Goal: Navigation & Orientation: Find specific page/section

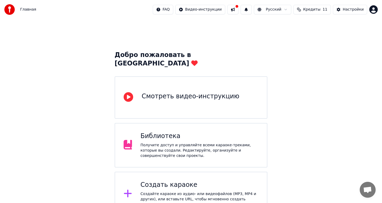
click at [317, 11] on span "Кредиты" at bounding box center [311, 9] width 17 height 5
click at [367, 39] on div "Добро пожаловать в Youka Смотреть видео-инструкцию Библиотека Получите доступ и…" at bounding box center [191, 143] width 382 height 249
click at [349, 11] on div "Настройки" at bounding box center [353, 9] width 21 height 5
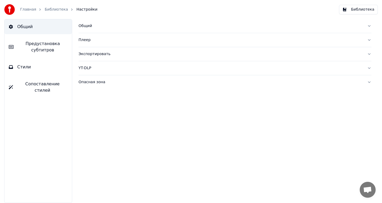
click at [115, 111] on div "Общий Плеер Экспортировать YT-DLP Опасная зона" at bounding box center [225, 111] width 314 height 184
click at [12, 8] on img at bounding box center [9, 9] width 11 height 11
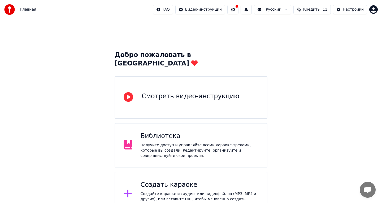
click at [167, 10] on html "Главная FAQ Видео-инструкции Русский Кредиты 11 Настройки Добро пожаловать в Yo…" at bounding box center [191, 134] width 382 height 268
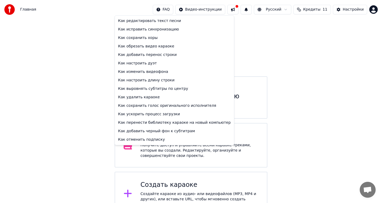
click at [168, 10] on html "Главная FAQ Видео-инструкции Русский Кредиты 11 Настройки Добро пожаловать в Yo…" at bounding box center [191, 134] width 382 height 268
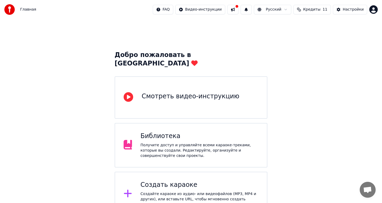
click at [168, 10] on html "Главная FAQ Видео-инструкции Русский Кредиты 11 Настройки Добро пожаловать в Yo…" at bounding box center [191, 134] width 382 height 268
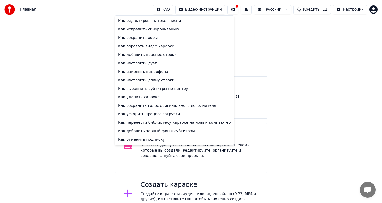
click at [263, 38] on html "Главная FAQ Видео-инструкции Русский Кредиты 11 Настройки Добро пожаловать в Yo…" at bounding box center [191, 134] width 382 height 268
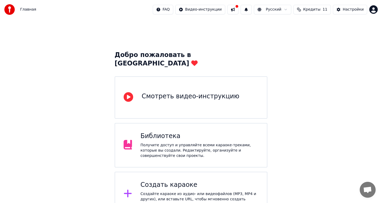
click at [238, 11] on button at bounding box center [232, 10] width 11 height 10
click at [350, 8] on div "Настройки" at bounding box center [353, 9] width 21 height 5
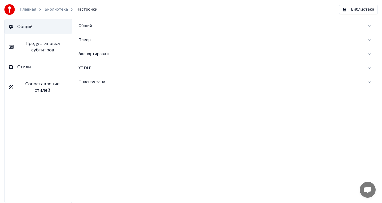
click at [101, 125] on div "Общий Плеер Экспортировать YT-DLP Опасная зона" at bounding box center [225, 111] width 314 height 184
click at [87, 25] on div "Общий" at bounding box center [221, 25] width 284 height 5
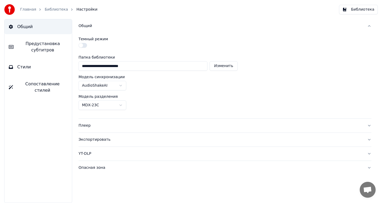
click at [87, 25] on div "Общий" at bounding box center [221, 25] width 284 height 5
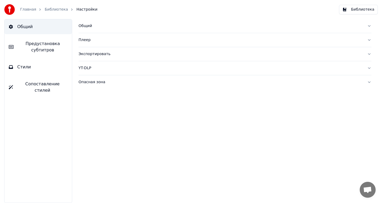
click at [52, 10] on link "Библиотека" at bounding box center [56, 9] width 23 height 5
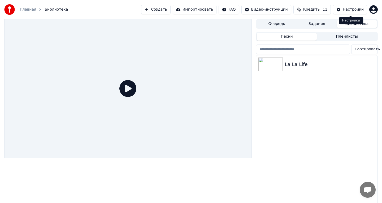
click at [351, 11] on div "Настройки" at bounding box center [353, 9] width 21 height 5
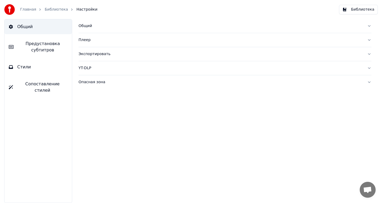
click at [351, 11] on button "Библиотека" at bounding box center [358, 10] width 39 height 10
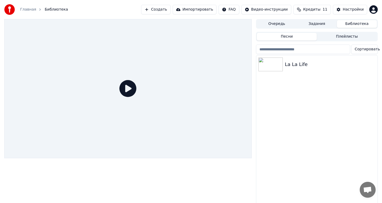
click at [320, 8] on span "Кредиты" at bounding box center [311, 9] width 17 height 5
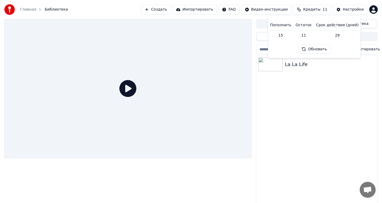
click at [317, 53] on button "Обновить" at bounding box center [314, 49] width 32 height 10
click at [234, 10] on html "Главная Библиотека Создать Импортировать FAQ Видео-инструкции Кредиты 11 Настро…" at bounding box center [191, 101] width 382 height 203
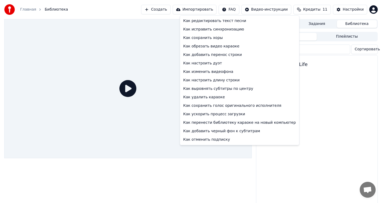
click at [117, 8] on html "Главная Библиотека Создать Импортировать FAQ Видео-инструкции Кредиты 11 Настро…" at bounding box center [191, 101] width 382 height 203
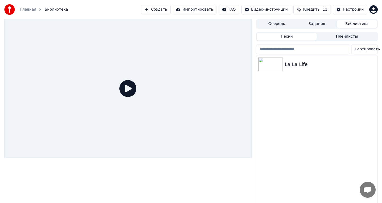
click at [236, 9] on html "Главная Библиотека Создать Импортировать FAQ Видео-инструкции Кредиты 11 Настро…" at bounding box center [191, 101] width 382 height 203
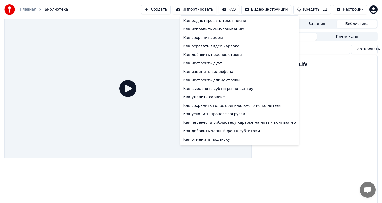
click at [237, 11] on html "Главная Библиотека Создать Импортировать FAQ Видео-инструкции Кредиты 11 Настро…" at bounding box center [191, 101] width 382 height 203
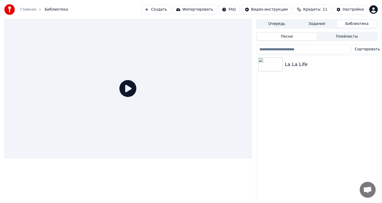
click at [237, 11] on html "Главная Библиотека Создать Импортировать FAQ Видео-инструкции Кредиты 11 Настро…" at bounding box center [191, 101] width 382 height 203
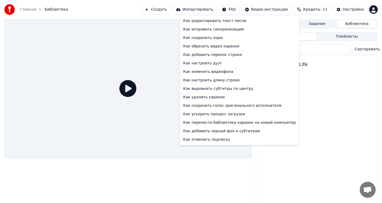
click at [237, 11] on html "Главная Библиотека Создать Импортировать FAQ Видео-инструкции Кредиты 11 Настро…" at bounding box center [191, 101] width 382 height 203
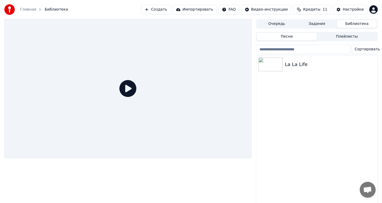
click at [29, 8] on link "Главная" at bounding box center [28, 9] width 16 height 5
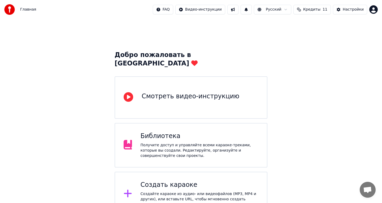
click at [28, 11] on span "Главная" at bounding box center [28, 9] width 16 height 5
click at [10, 8] on img at bounding box center [9, 9] width 11 height 11
